Goal: Task Accomplishment & Management: Manage account settings

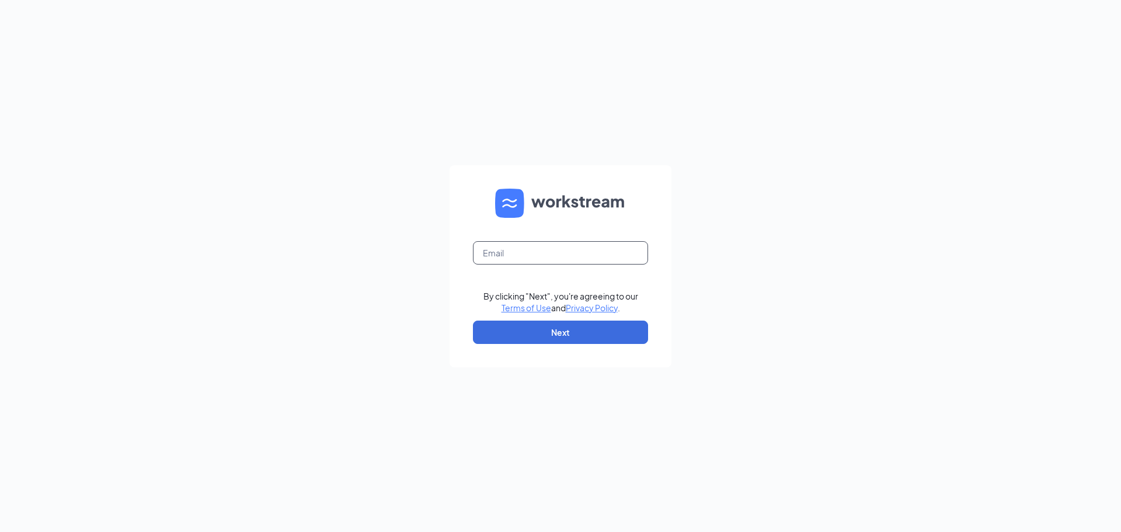
click at [544, 249] on input "text" at bounding box center [560, 252] width 175 height 23
type input "[EMAIL_ADDRESS][DOMAIN_NAME]"
click at [590, 329] on button "Next" at bounding box center [560, 331] width 175 height 23
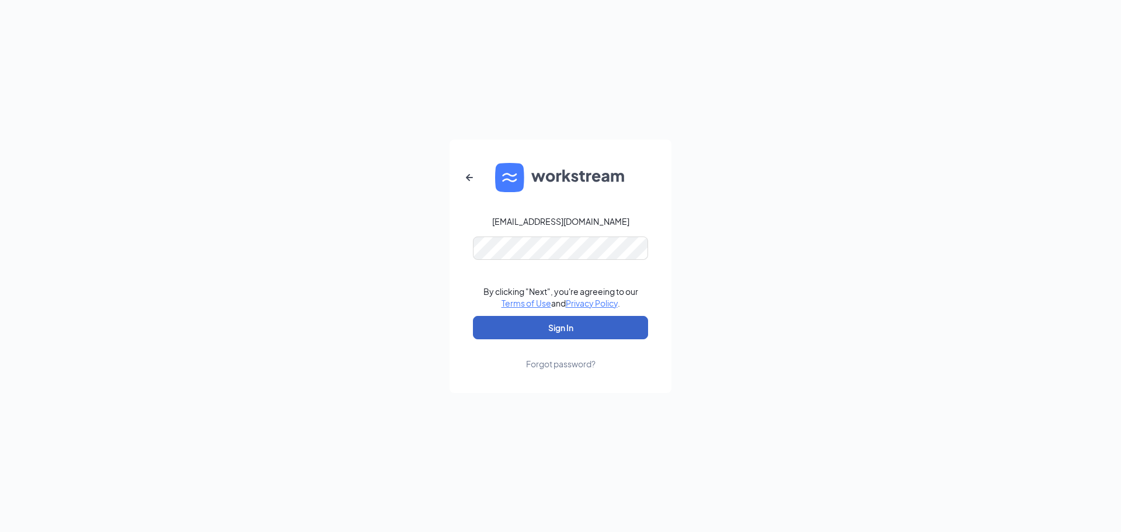
click at [576, 330] on button "Sign In" at bounding box center [560, 327] width 175 height 23
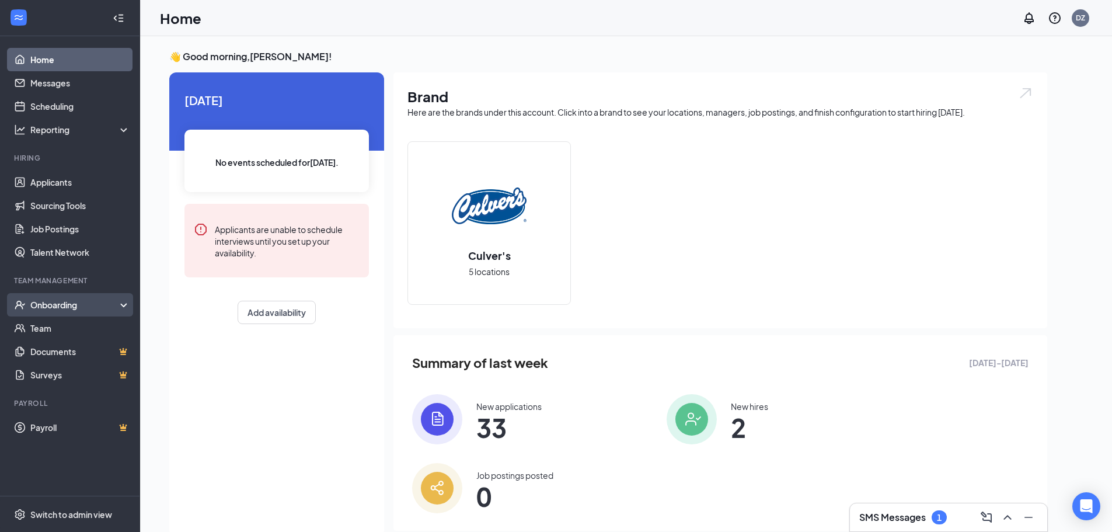
click at [75, 304] on div "Onboarding" at bounding box center [75, 305] width 90 height 12
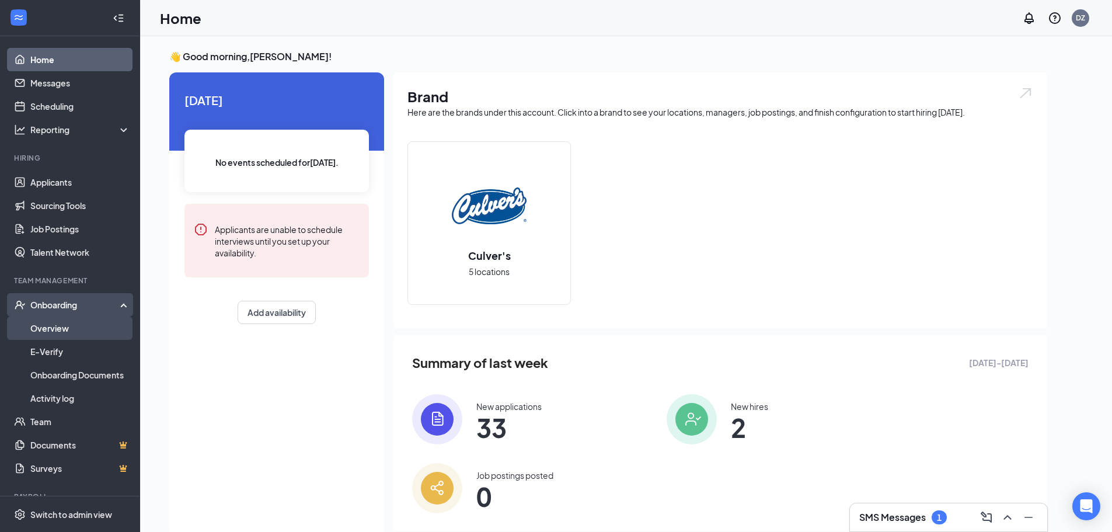
click at [65, 330] on link "Overview" at bounding box center [80, 327] width 100 height 23
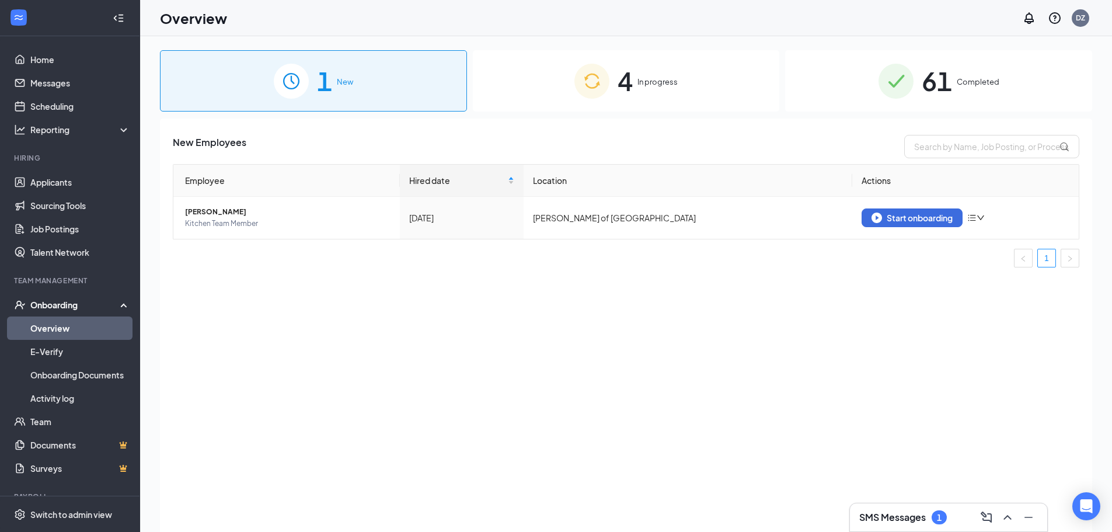
drag, startPoint x: 637, startPoint y: 88, endPoint x: 638, endPoint y: 94, distance: 6.5
click at [637, 93] on div "4 In progress" at bounding box center [626, 80] width 307 height 61
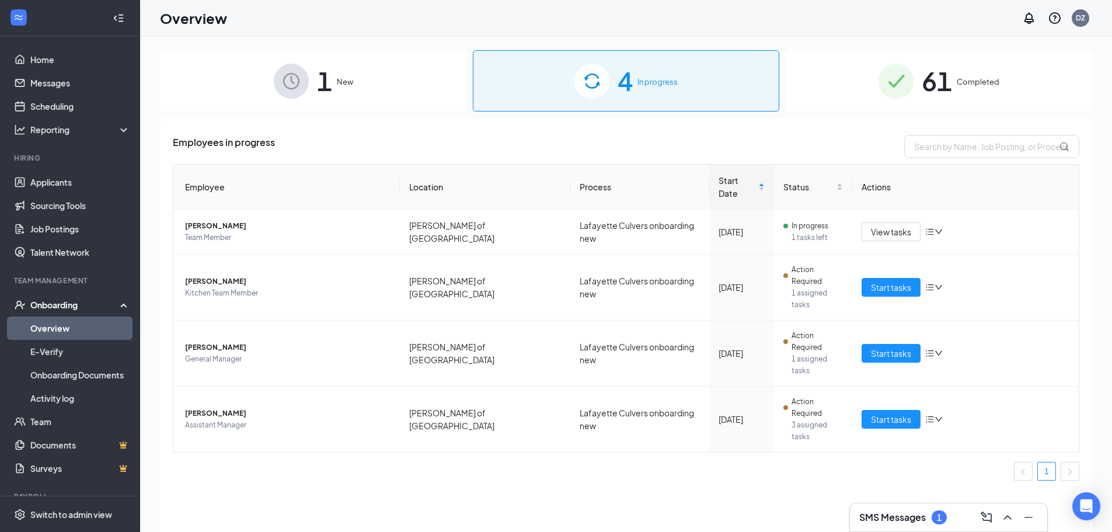
click at [985, 89] on div "61 Completed" at bounding box center [938, 80] width 307 height 61
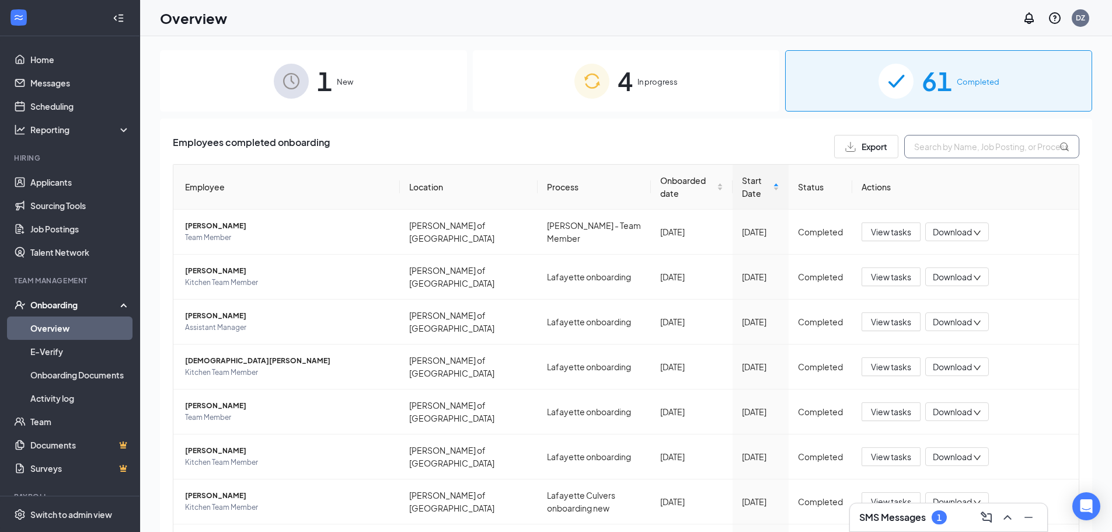
click at [954, 149] on input "text" at bounding box center [991, 146] width 175 height 23
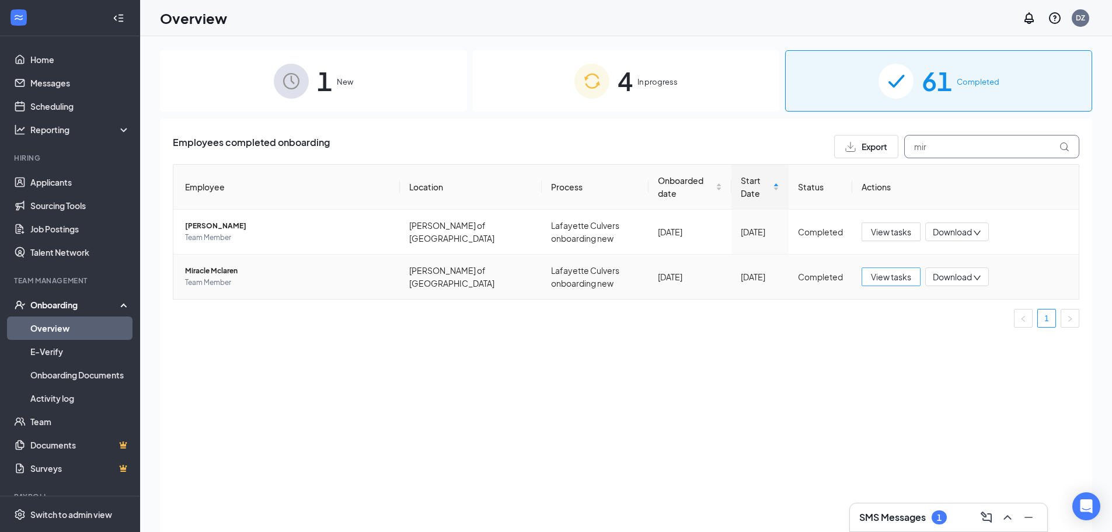
type input "mir"
click at [901, 280] on span "View tasks" at bounding box center [891, 276] width 40 height 13
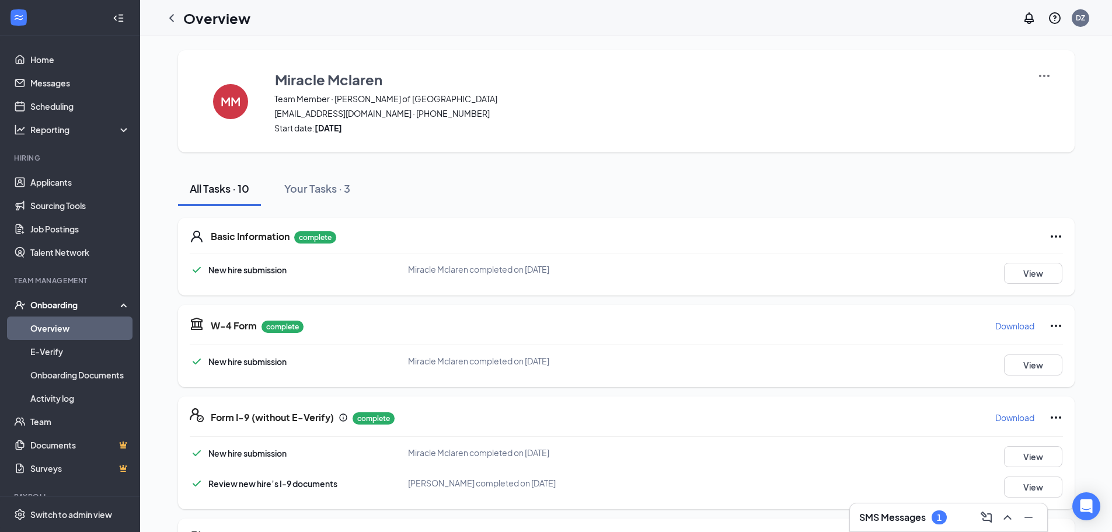
click at [1043, 78] on img at bounding box center [1044, 76] width 14 height 14
click at [1043, 103] on span "View details" at bounding box center [1044, 96] width 46 height 13
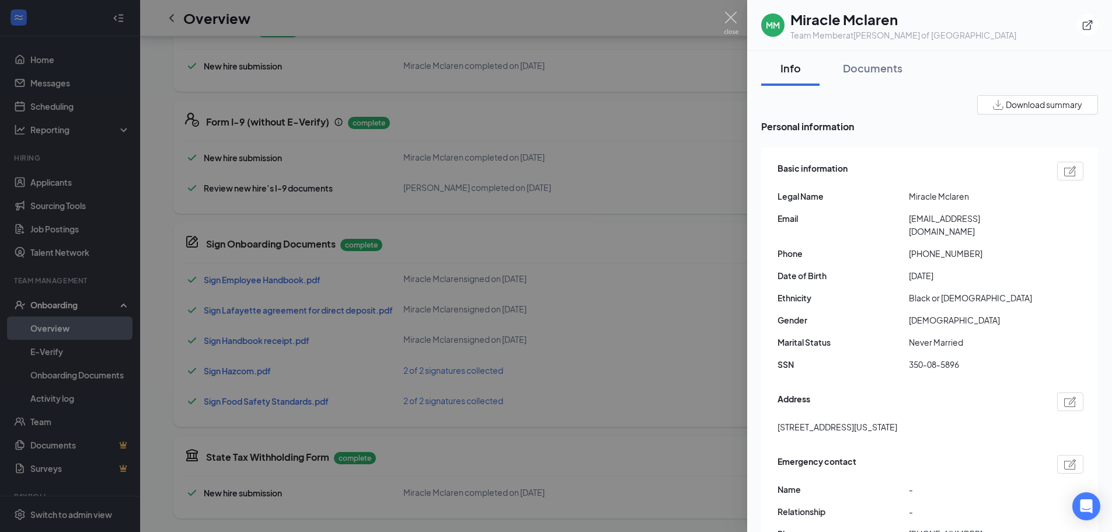
scroll to position [296, 0]
click at [1017, 130] on span "Personal information" at bounding box center [929, 126] width 337 height 15
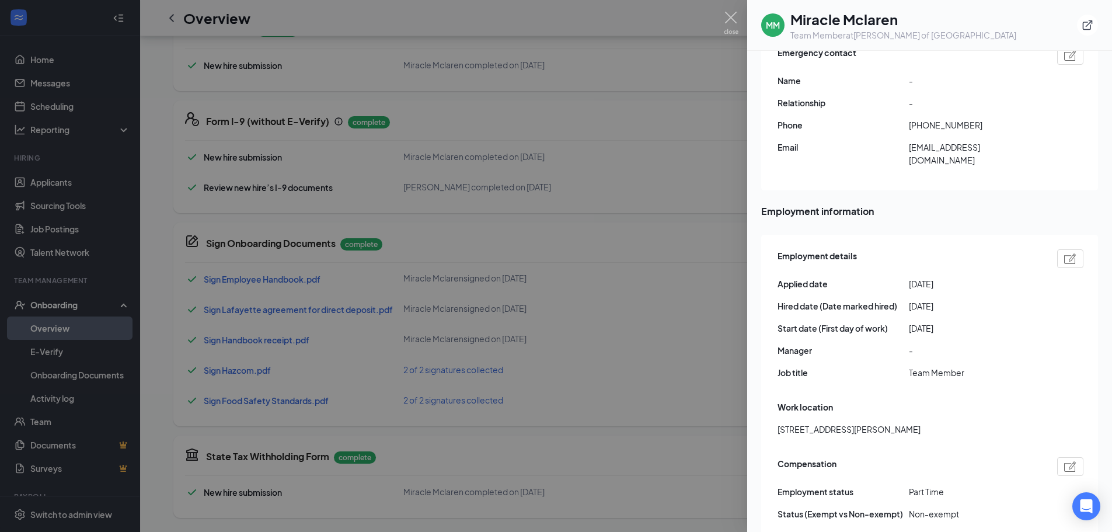
scroll to position [642, 0]
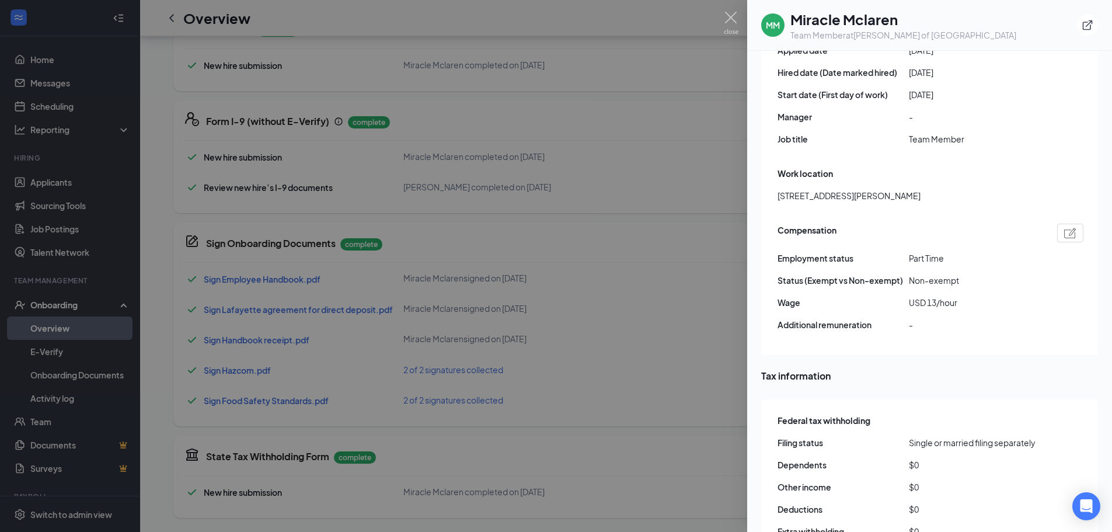
click at [707, 73] on div at bounding box center [556, 266] width 1112 height 532
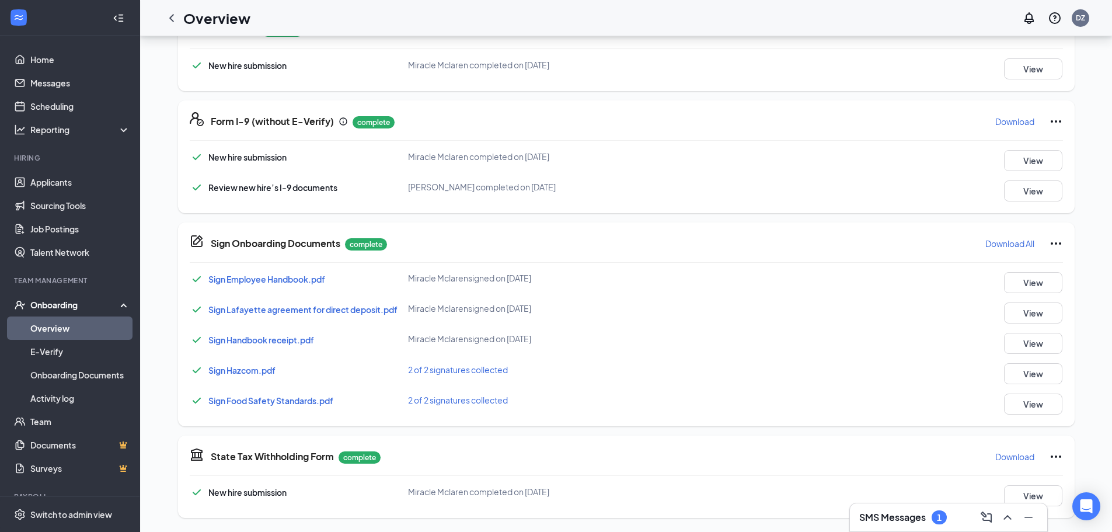
click at [69, 308] on div "Onboarding" at bounding box center [75, 305] width 90 height 12
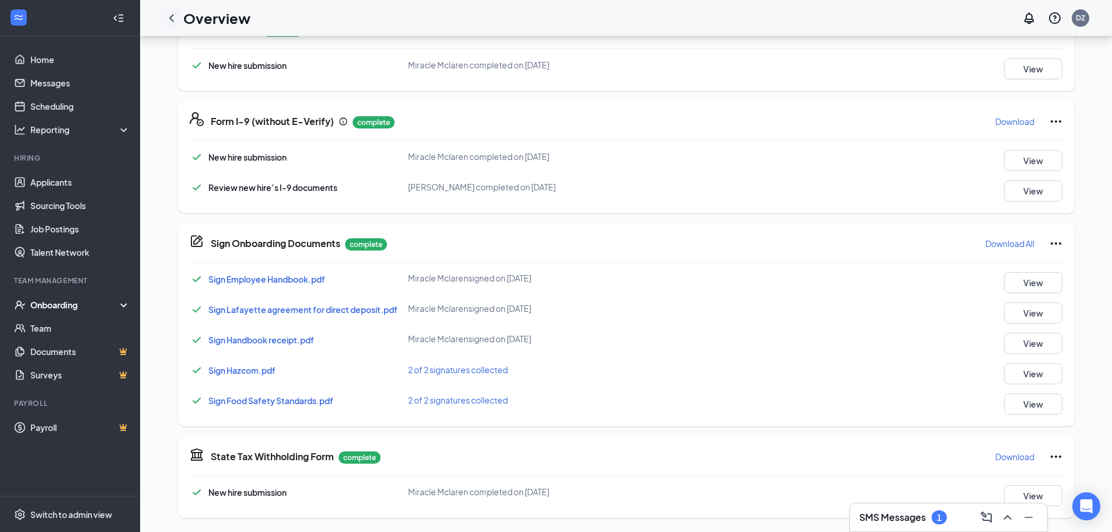
click at [171, 13] on icon "ChevronLeft" at bounding box center [172, 18] width 14 height 14
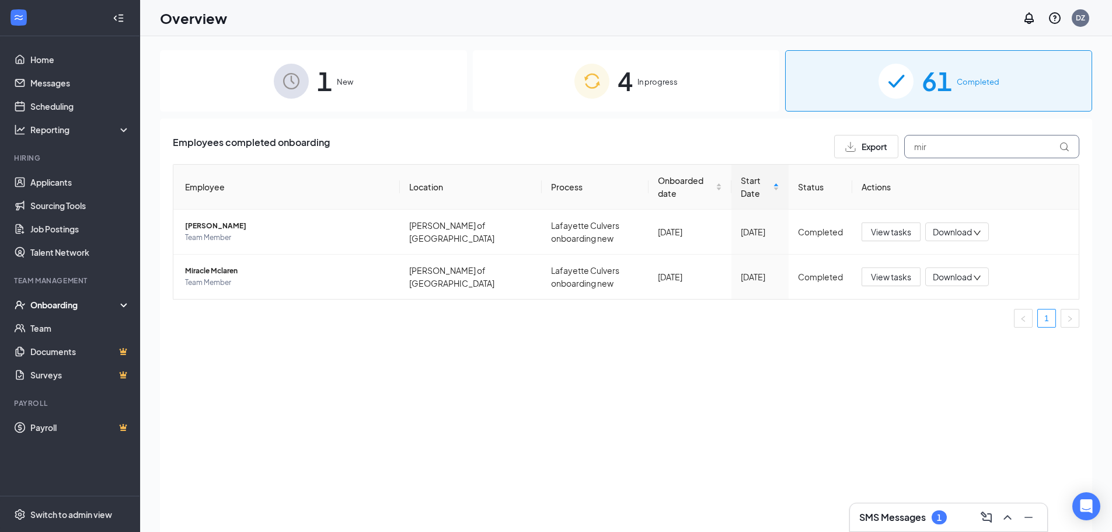
drag, startPoint x: 942, startPoint y: 143, endPoint x: 868, endPoint y: 140, distance: 73.6
click at [880, 142] on div "Export mir" at bounding box center [956, 146] width 245 height 23
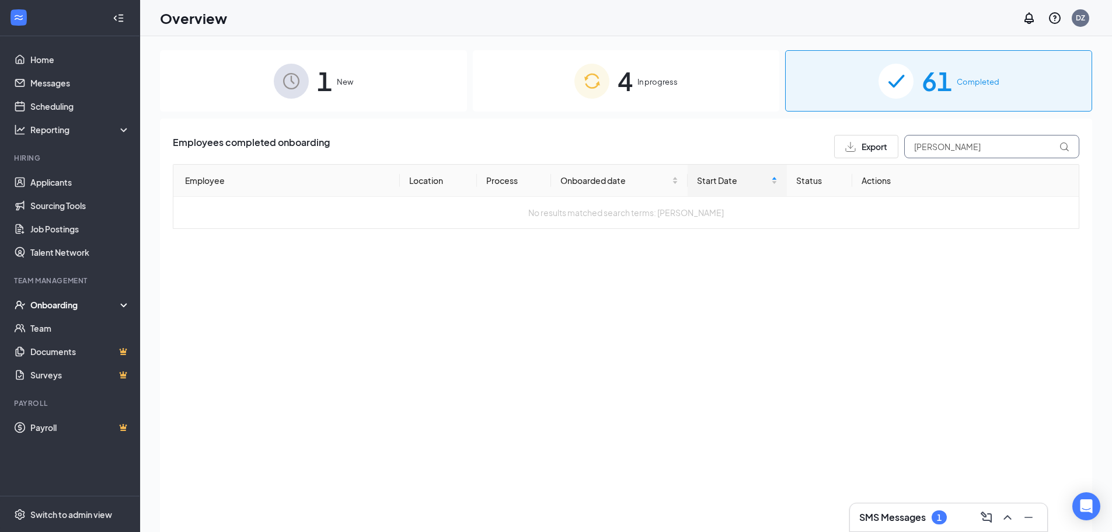
type input "cody"
click at [639, 83] on span "In progress" at bounding box center [657, 82] width 40 height 12
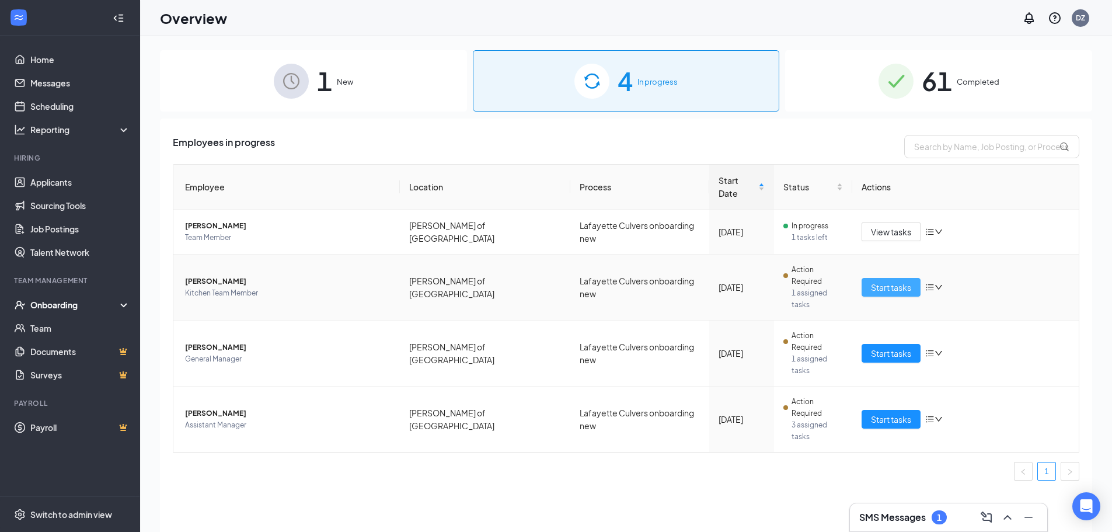
click at [905, 281] on span "Start tasks" at bounding box center [891, 287] width 40 height 13
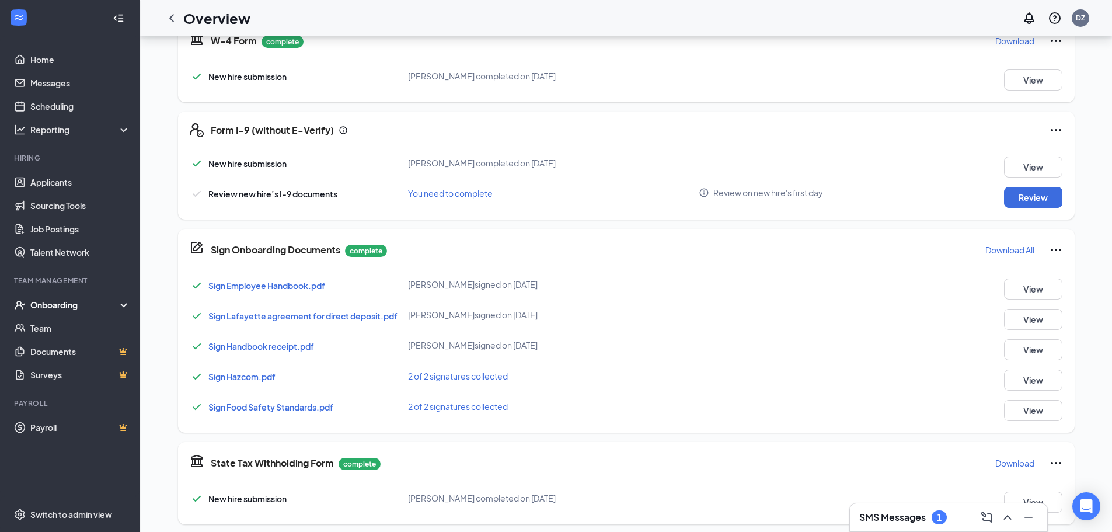
scroll to position [291, 0]
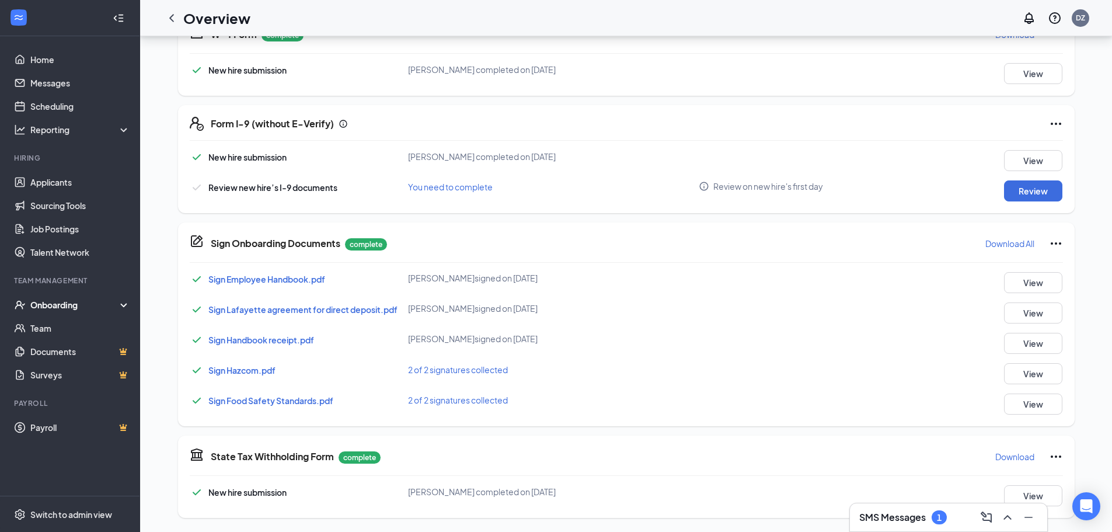
click at [69, 300] on div "Onboarding" at bounding box center [75, 305] width 90 height 12
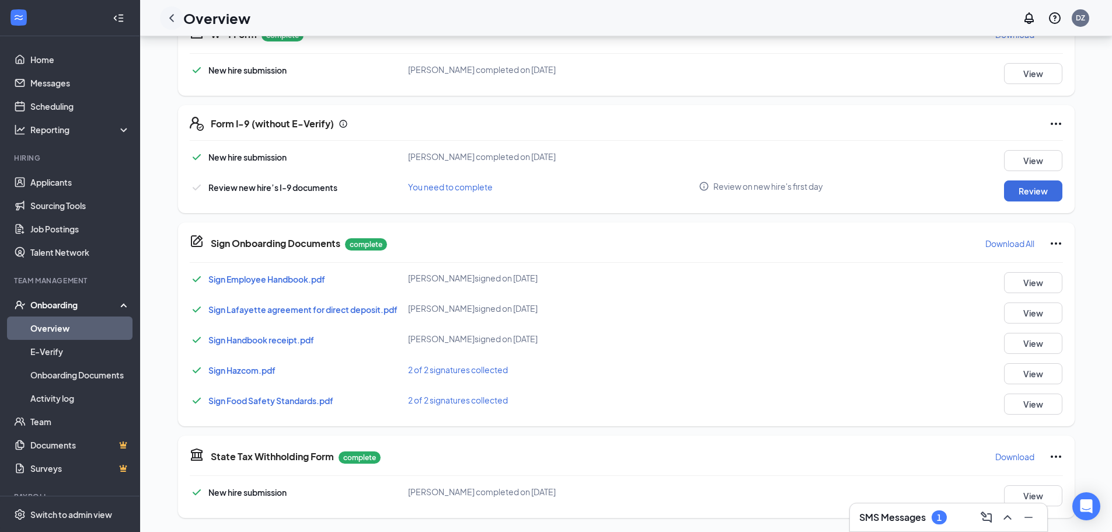
click at [169, 16] on icon "ChevronLeft" at bounding box center [172, 18] width 14 height 14
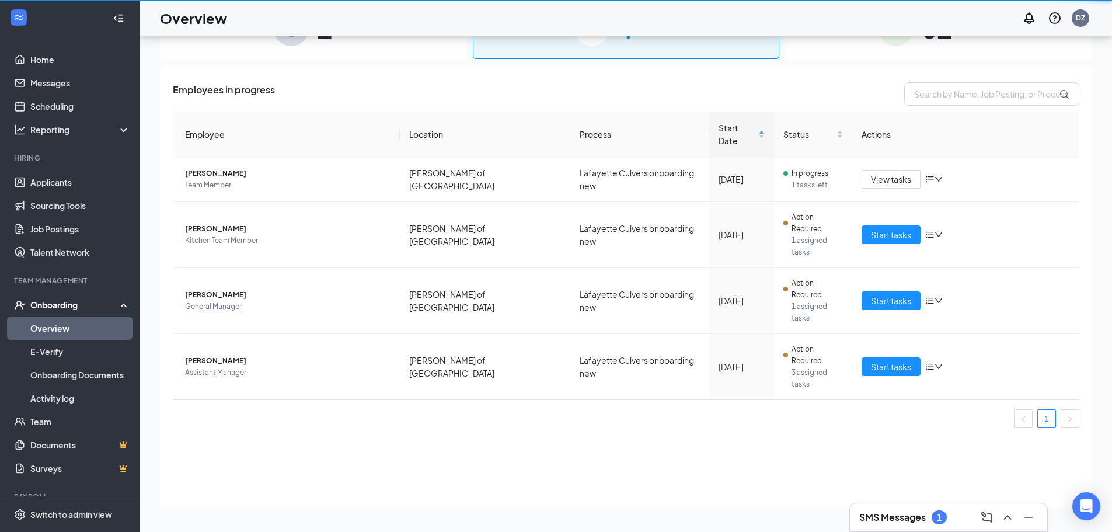
scroll to position [53, 0]
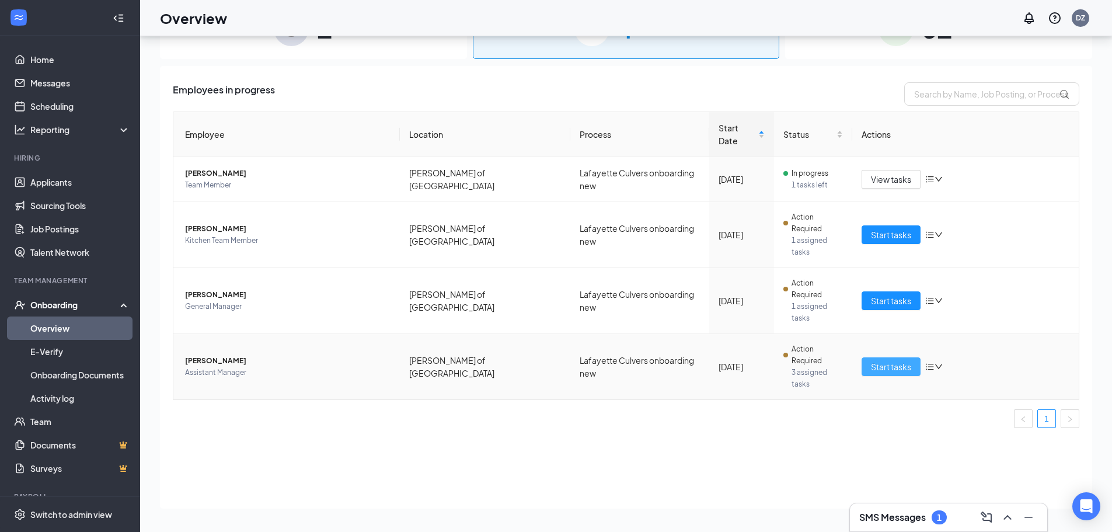
click at [897, 360] on span "Start tasks" at bounding box center [891, 366] width 40 height 13
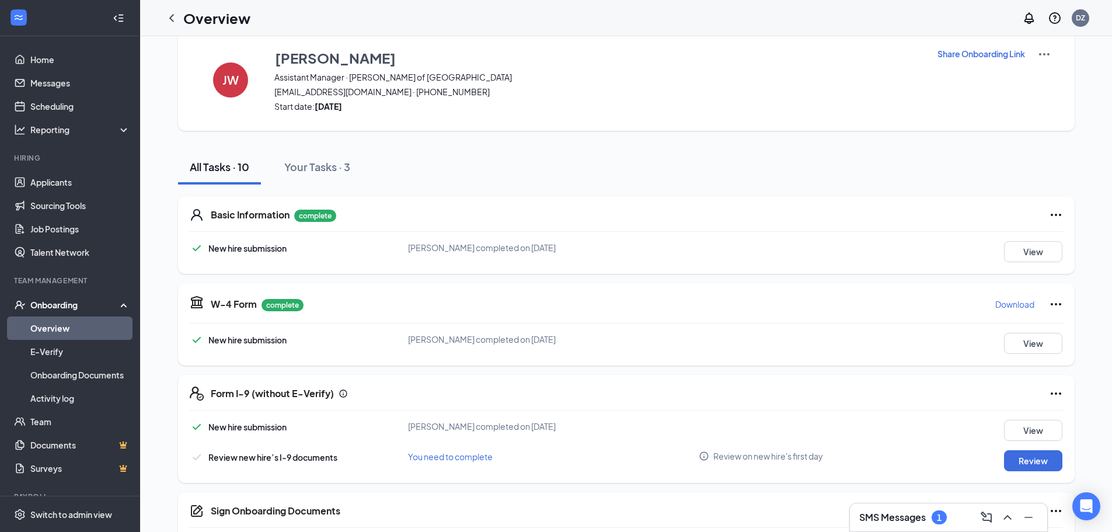
scroll to position [58, 0]
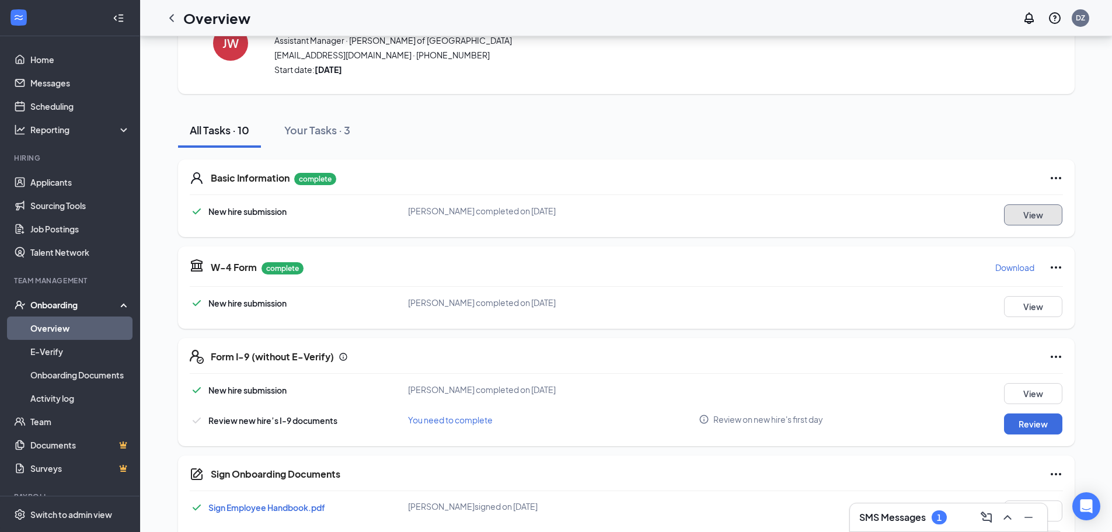
click at [1040, 212] on button "View" at bounding box center [1033, 214] width 58 height 21
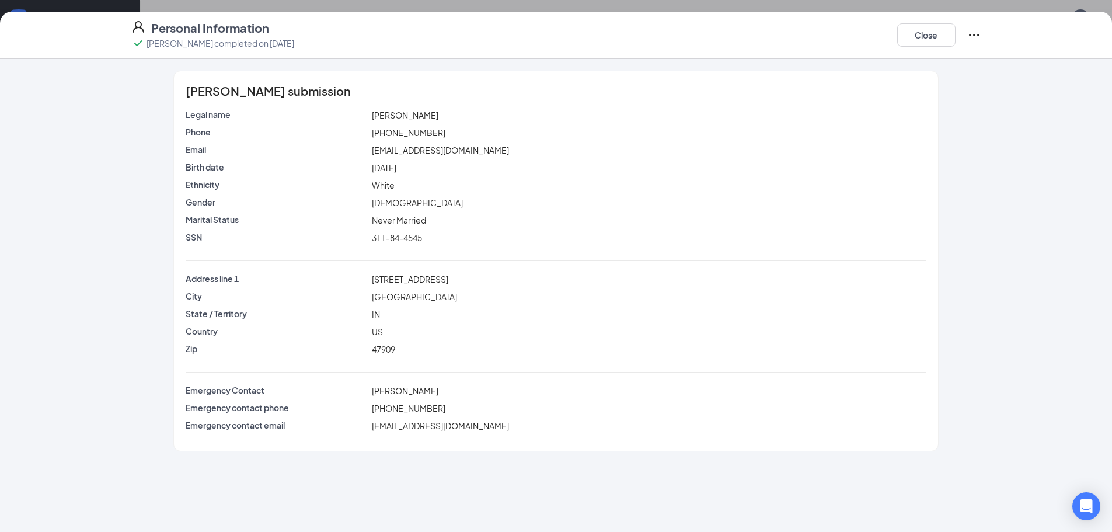
scroll to position [287, 0]
click at [920, 27] on button "Close" at bounding box center [926, 34] width 58 height 23
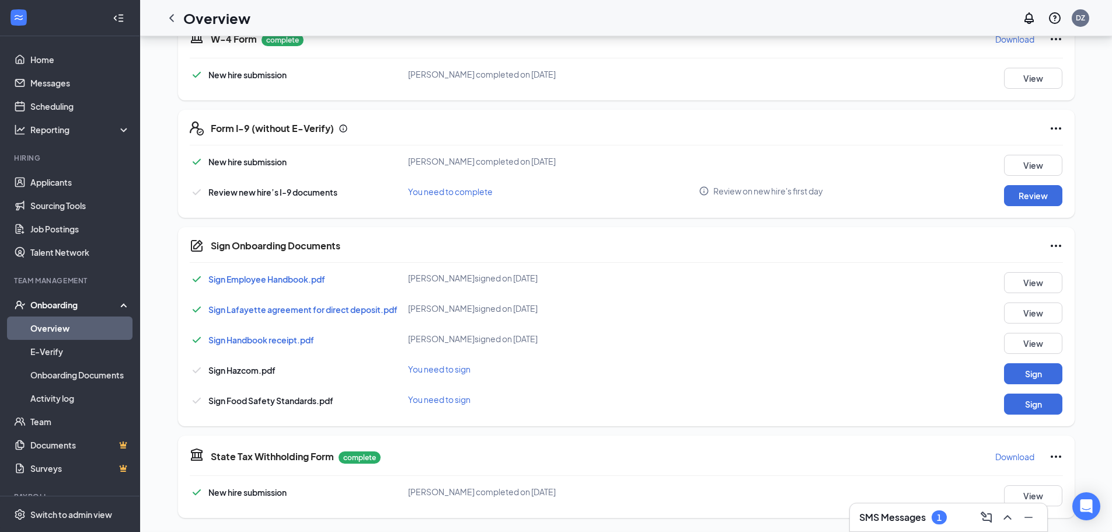
scroll to position [8, 0]
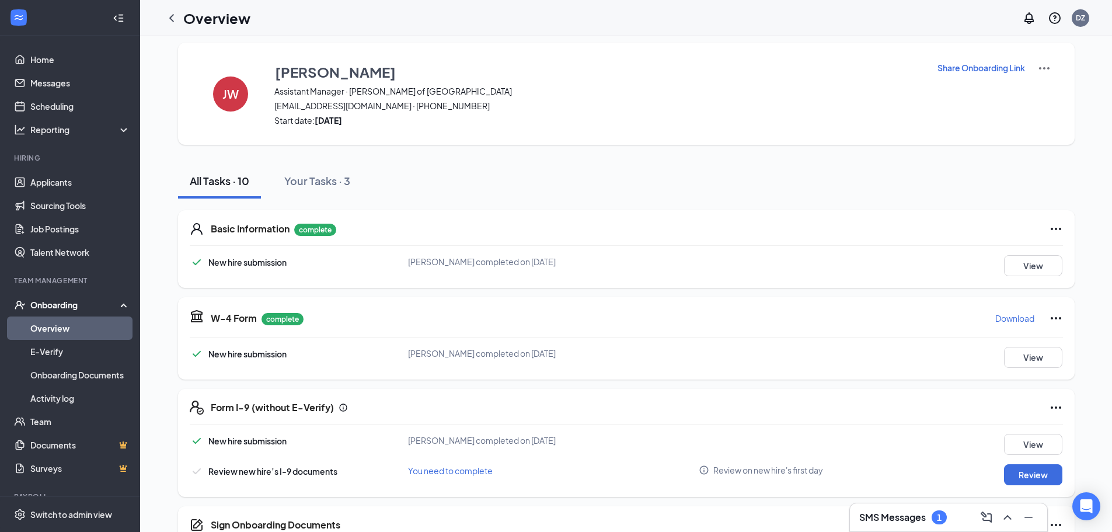
click at [1044, 67] on img at bounding box center [1044, 68] width 14 height 14
click at [1044, 88] on span "View details" at bounding box center [1044, 89] width 46 height 13
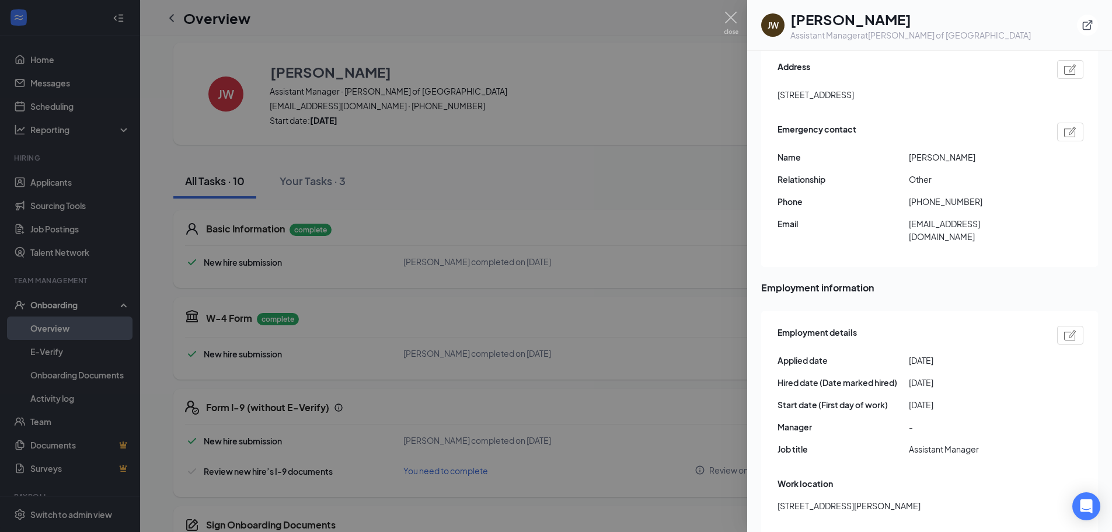
scroll to position [350, 0]
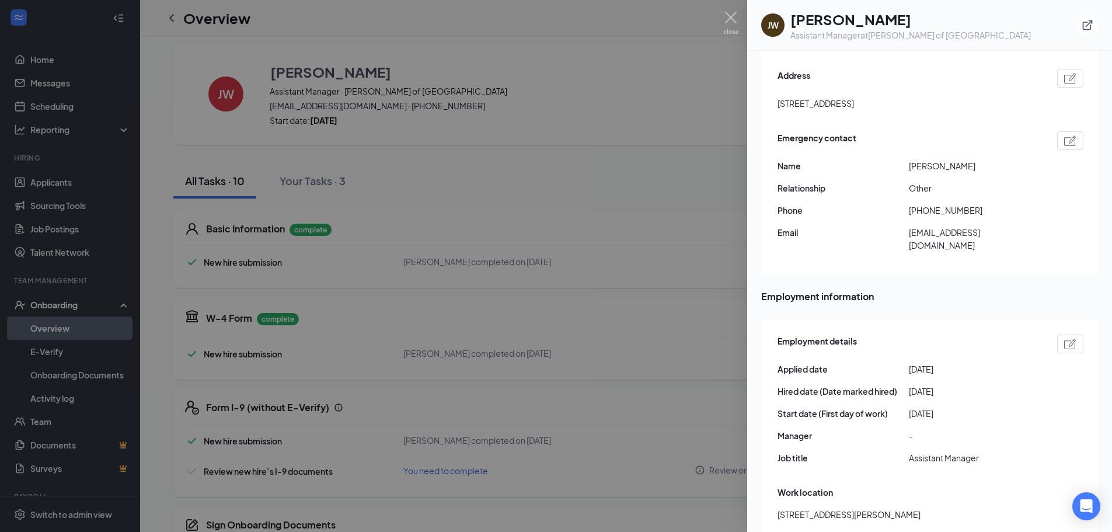
click at [570, 126] on div at bounding box center [556, 266] width 1112 height 532
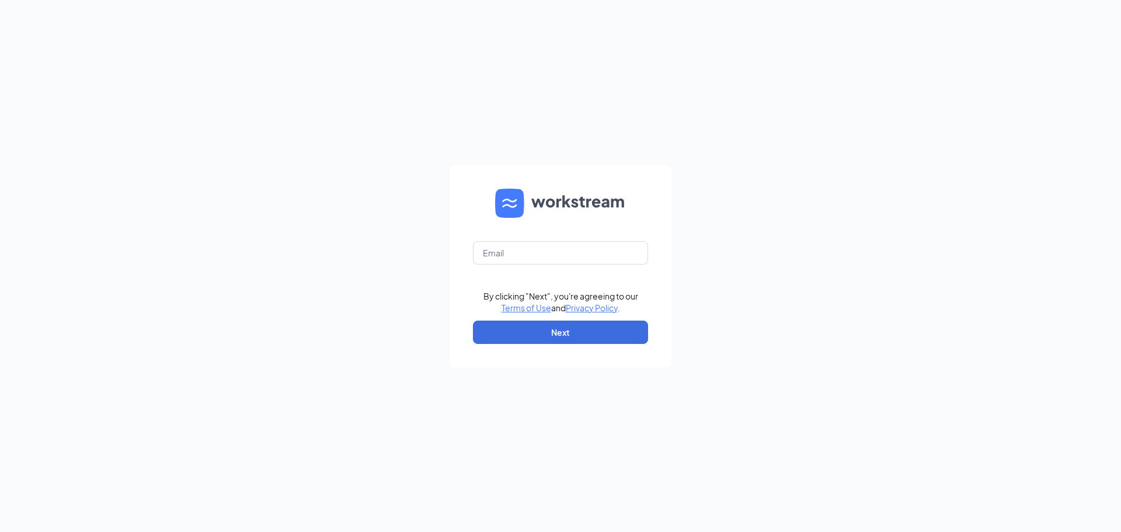
drag, startPoint x: 688, startPoint y: 207, endPoint x: 599, endPoint y: 365, distance: 182.2
click at [667, 248] on div "By clicking "Next", you're agreeing to our Terms of Use and Privacy Policy . Ne…" at bounding box center [560, 266] width 1121 height 532
